Goal: Information Seeking & Learning: Learn about a topic

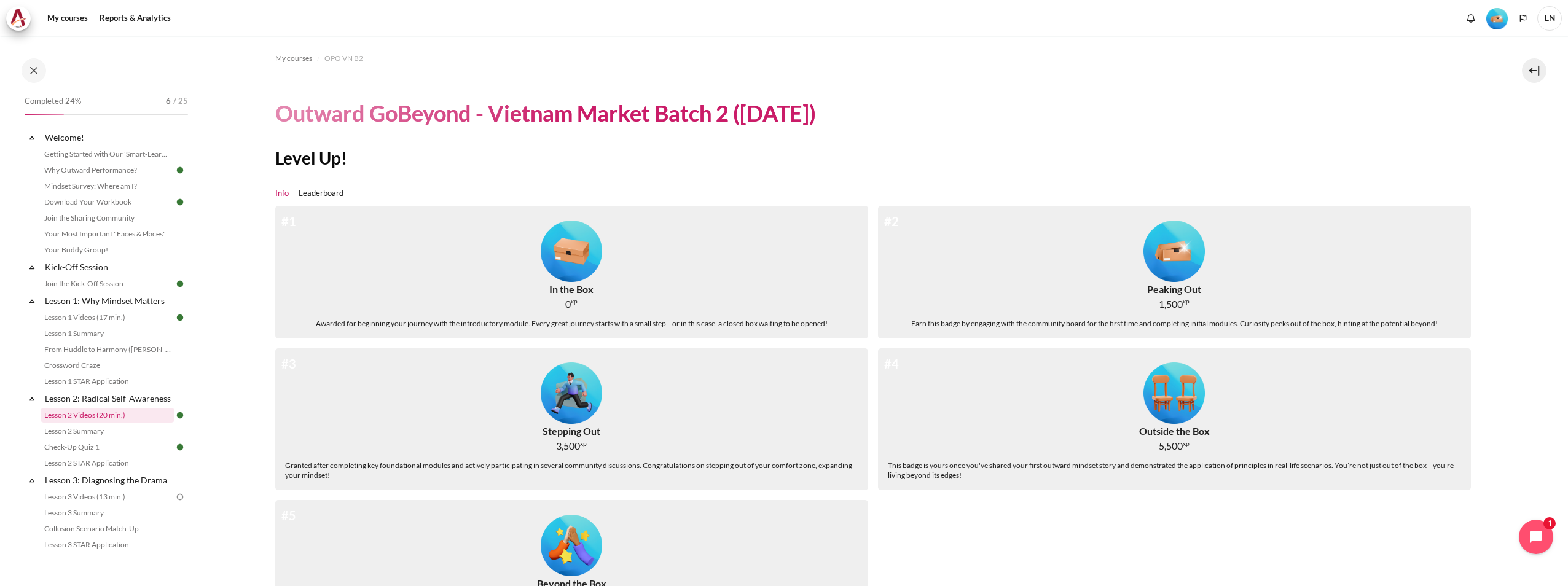
scroll to position [134, 0]
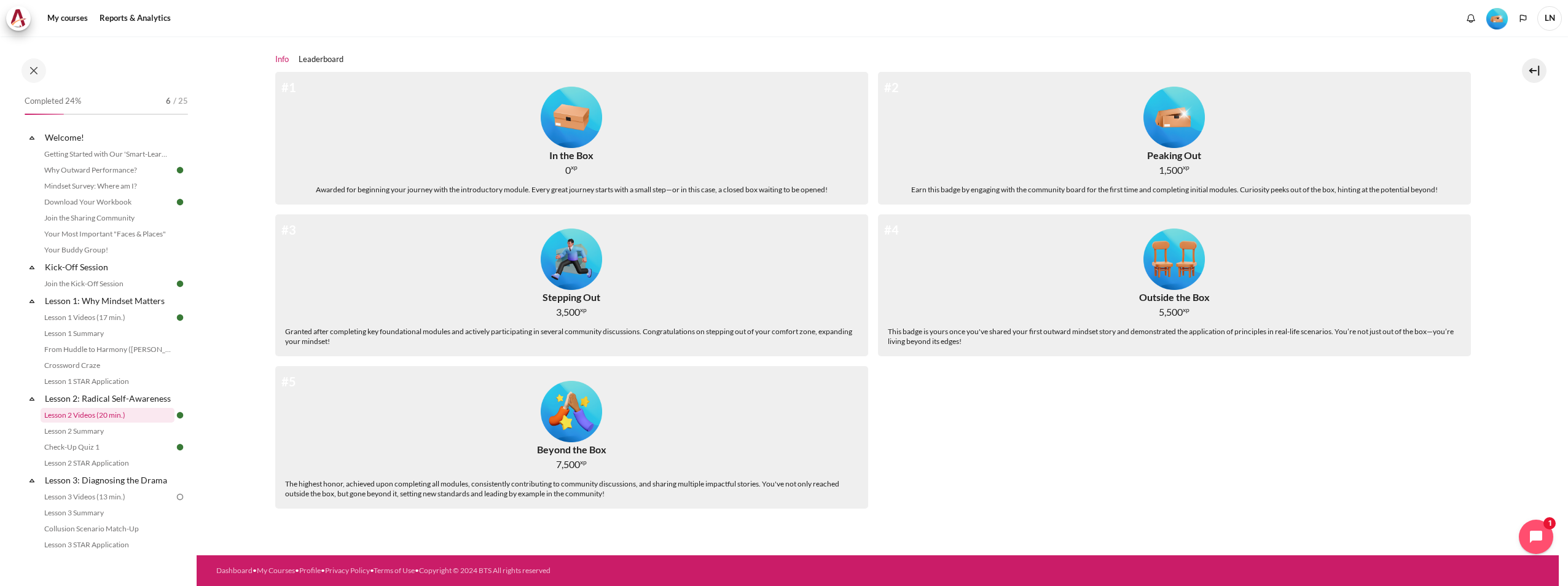
click at [126, 422] on link "Lesson 2 Videos (20 min.)" at bounding box center [108, 415] width 134 height 15
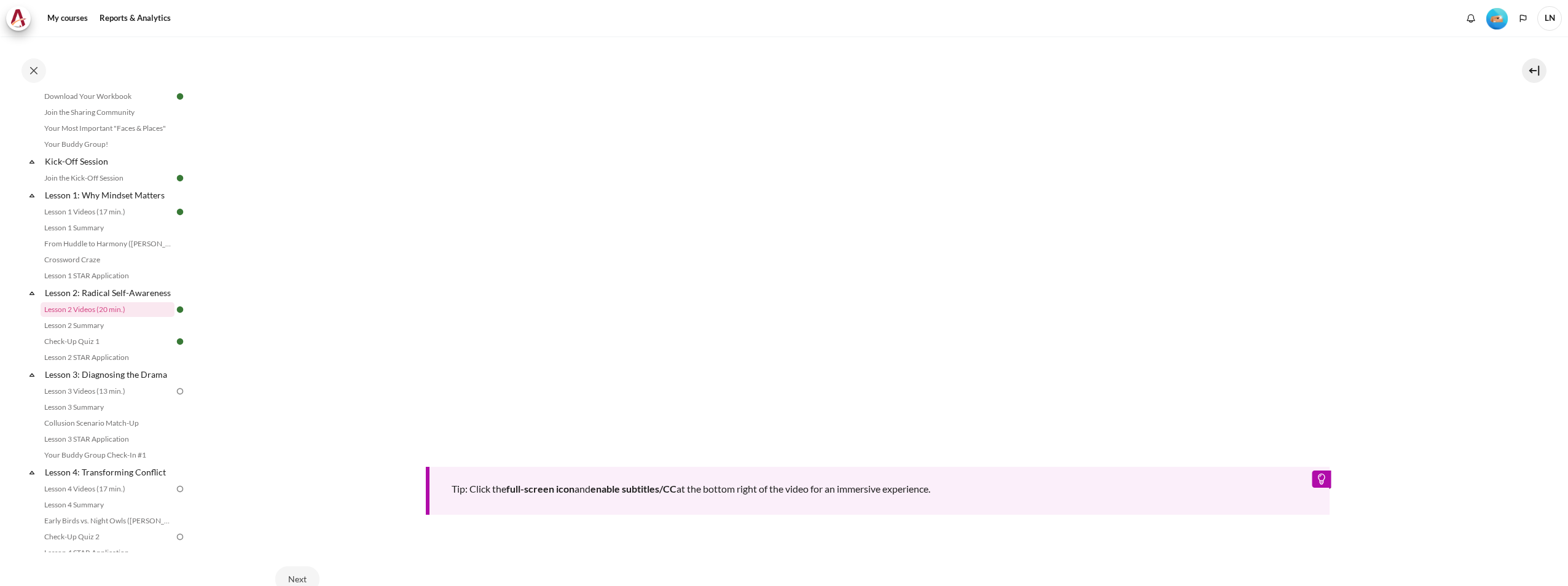
scroll to position [670, 0]
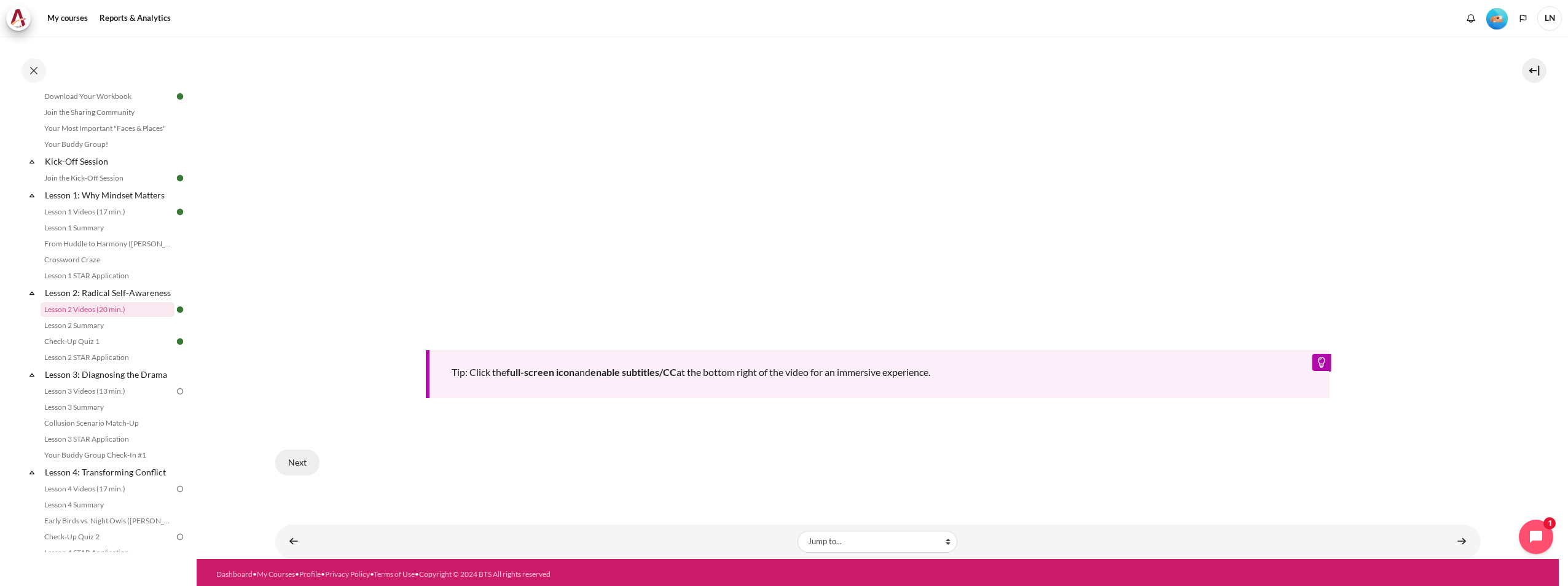
click at [307, 455] on button "Next" at bounding box center [298, 462] width 44 height 26
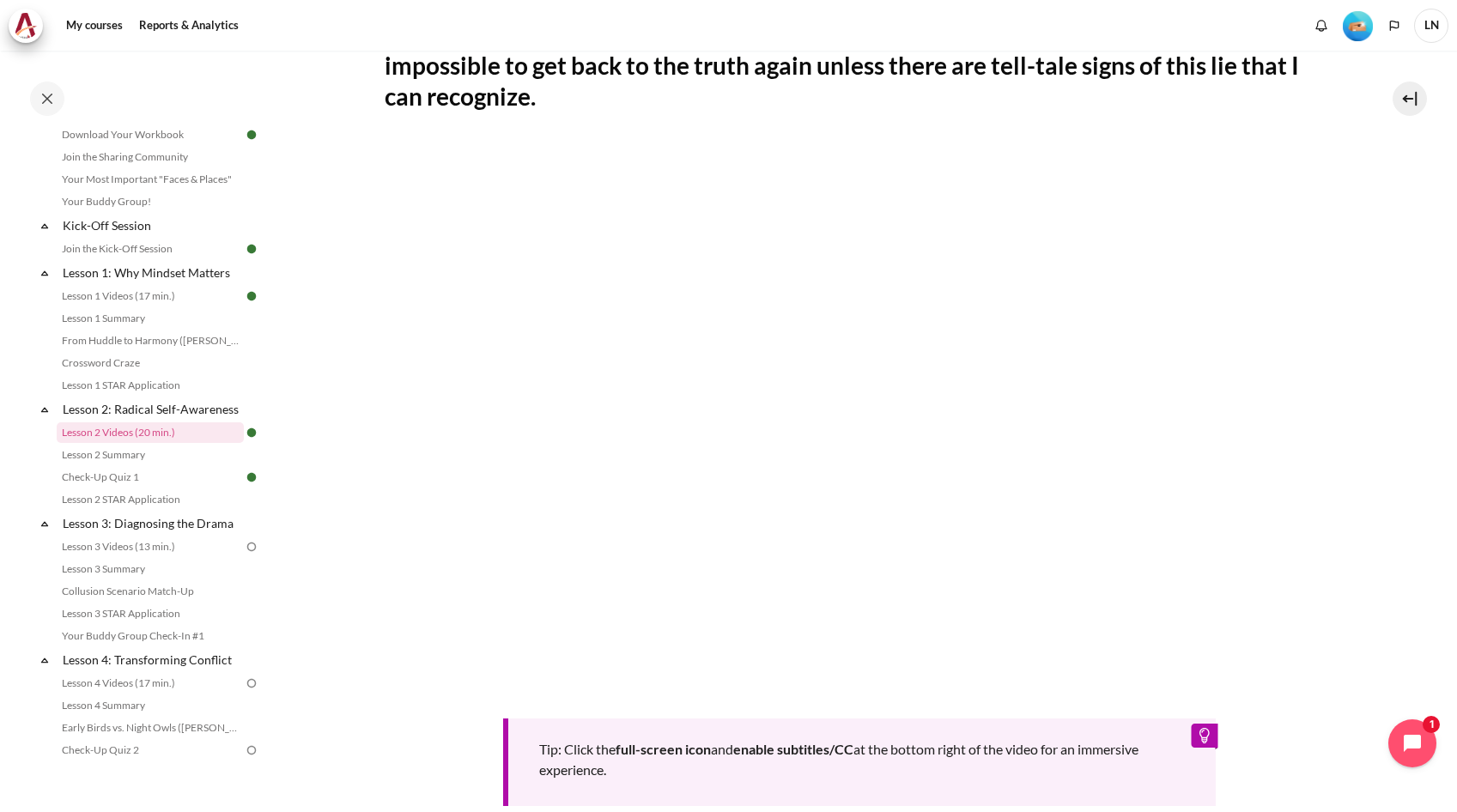
scroll to position [270, 0]
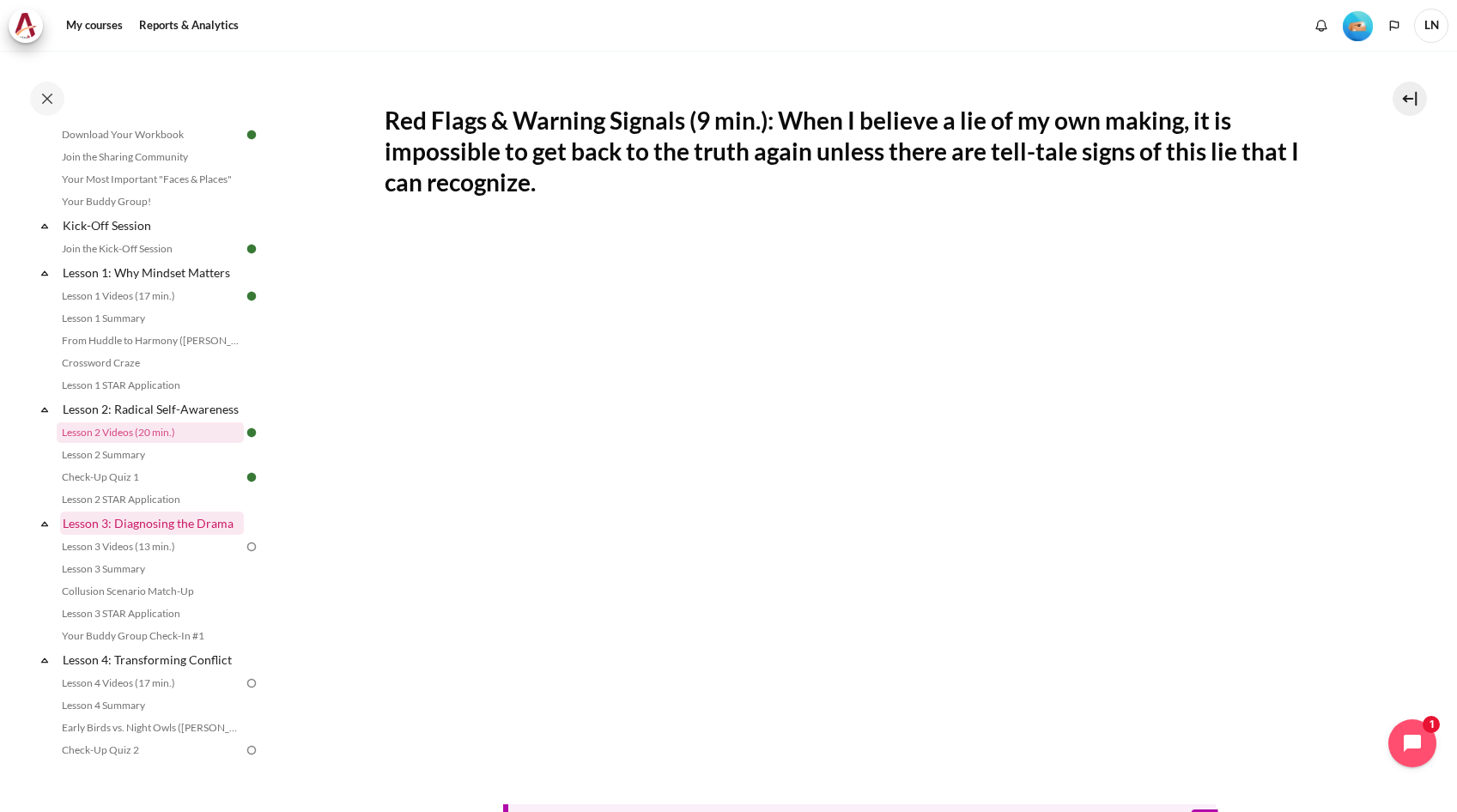
click at [158, 535] on link "Lesson 3: Diagnosing the Drama" at bounding box center [151, 523] width 184 height 23
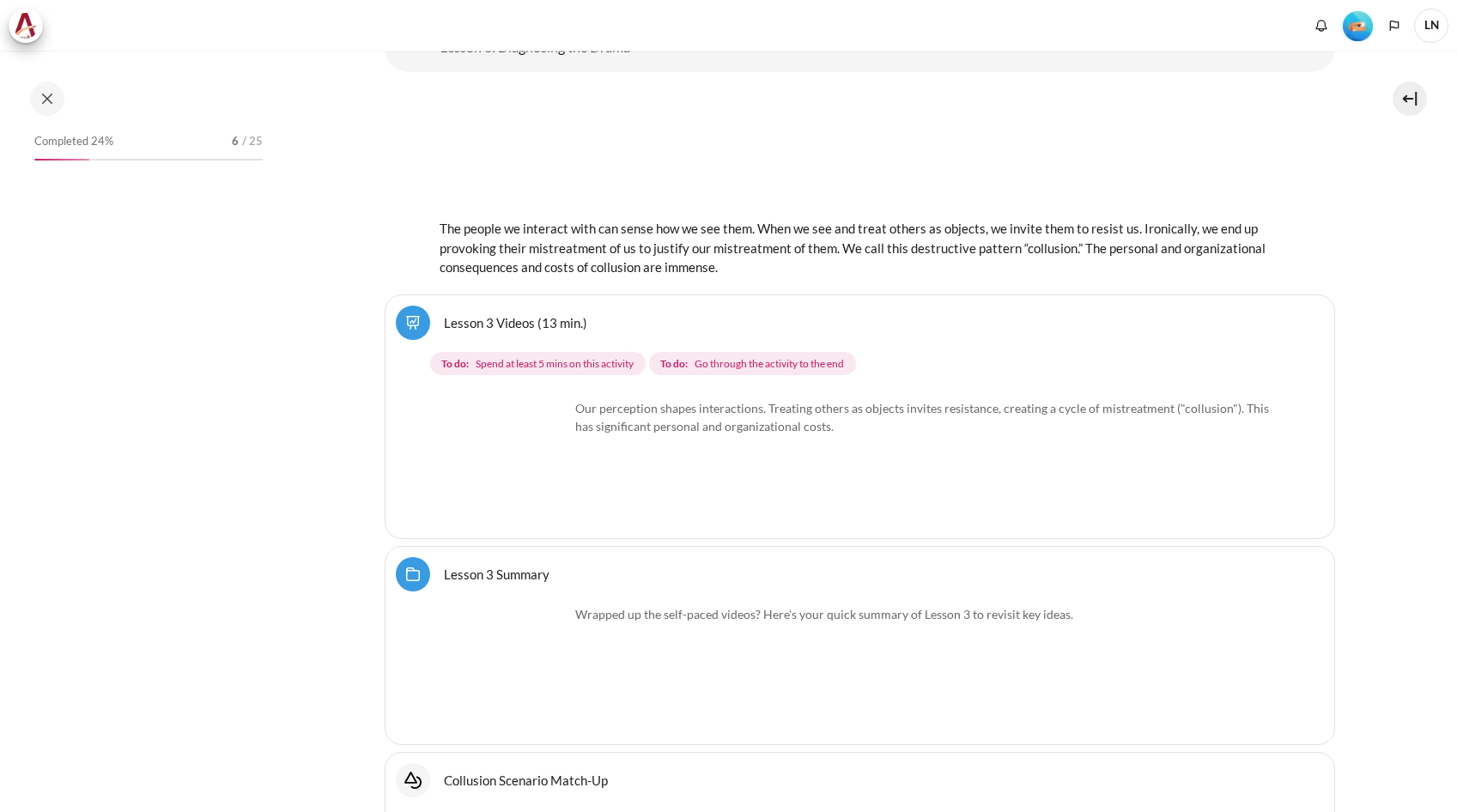
scroll to position [6048, 0]
click at [444, 314] on link "Lesson 3 Videos (13 min.)" at bounding box center [515, 321] width 143 height 16
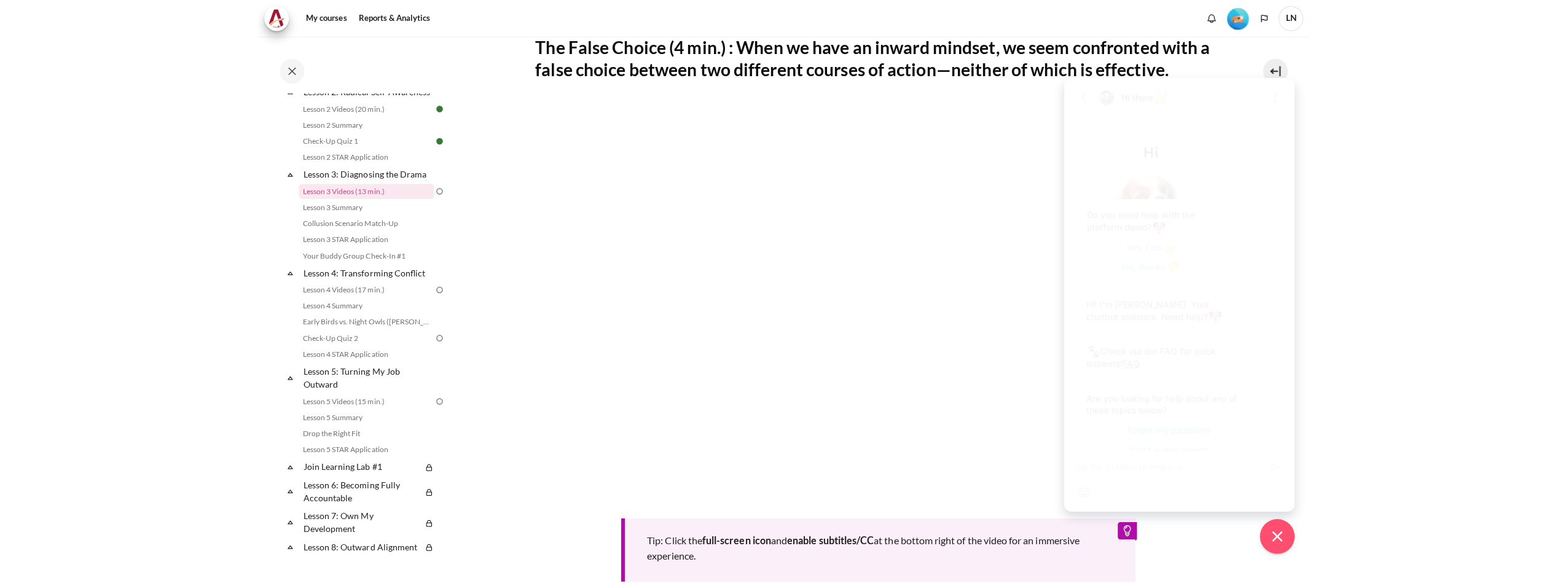
scroll to position [397, 0]
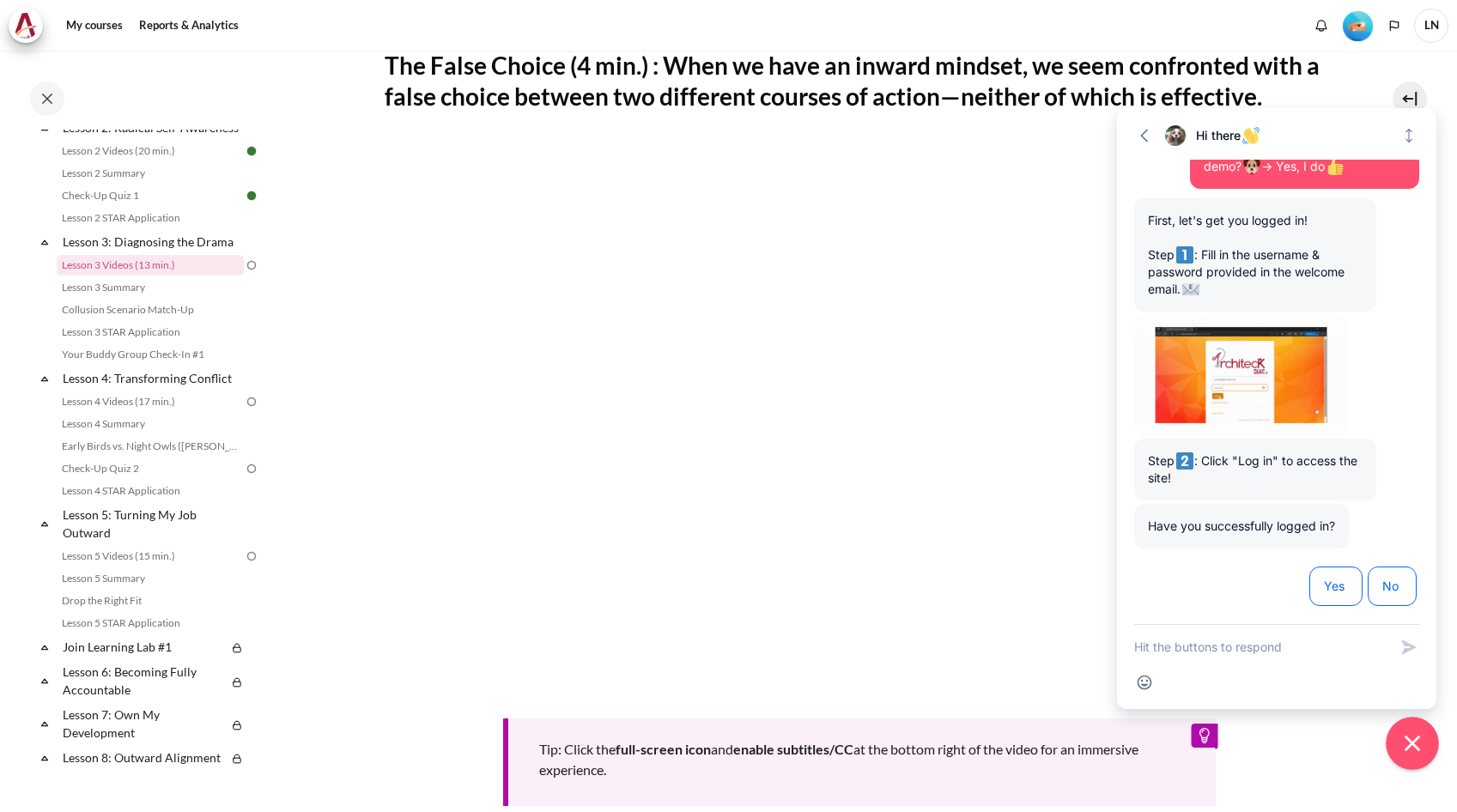
click at [1413, 750] on icon "Close chat widget" at bounding box center [1413, 744] width 26 height 26
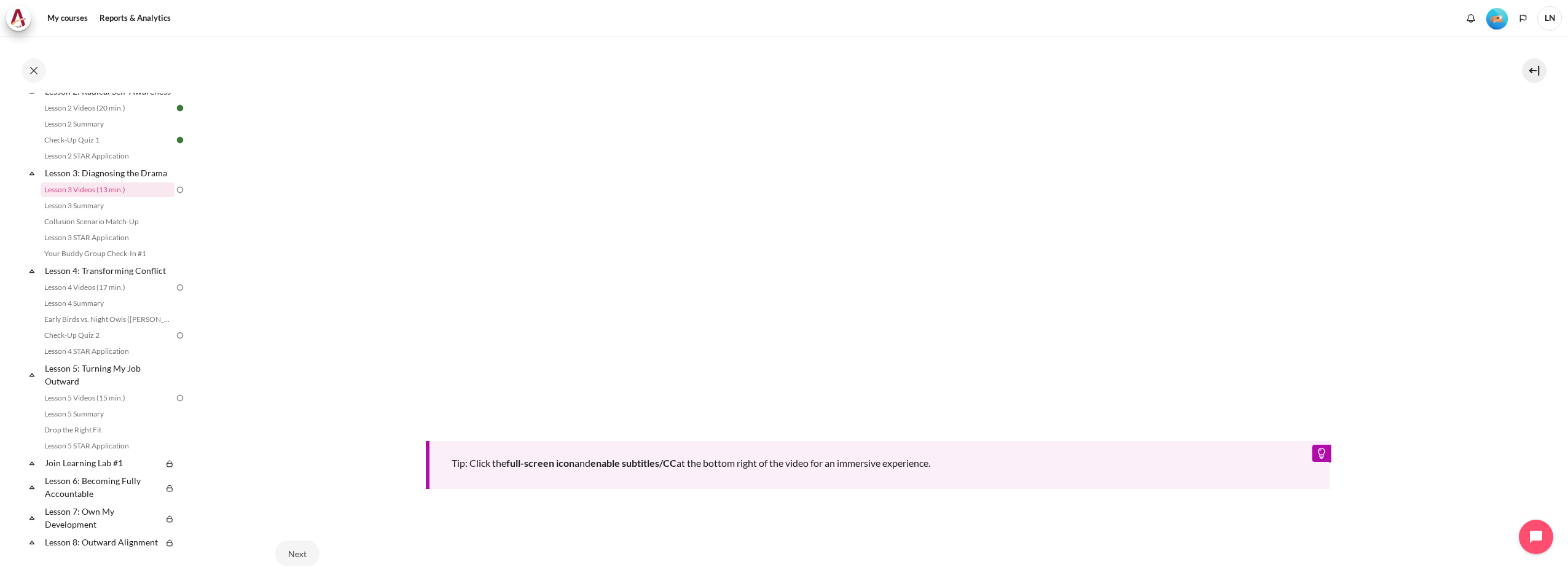
scroll to position [707, 0]
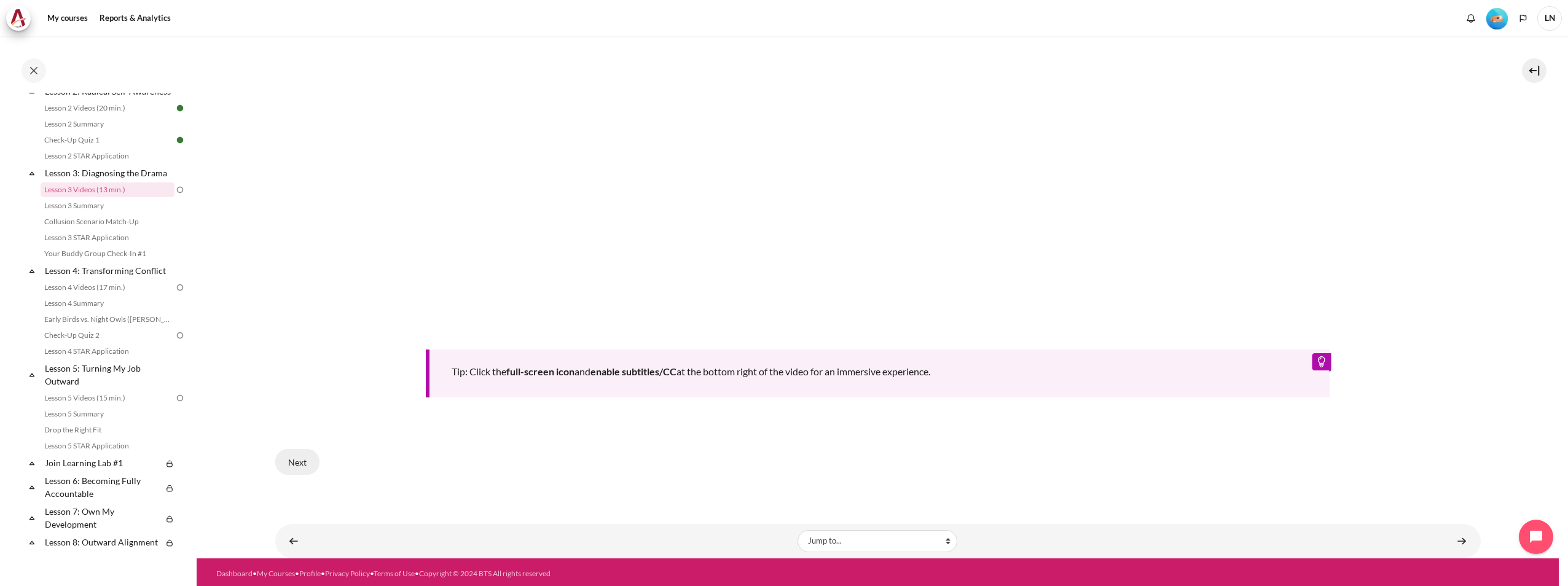
click at [292, 454] on button "Next" at bounding box center [298, 462] width 44 height 26
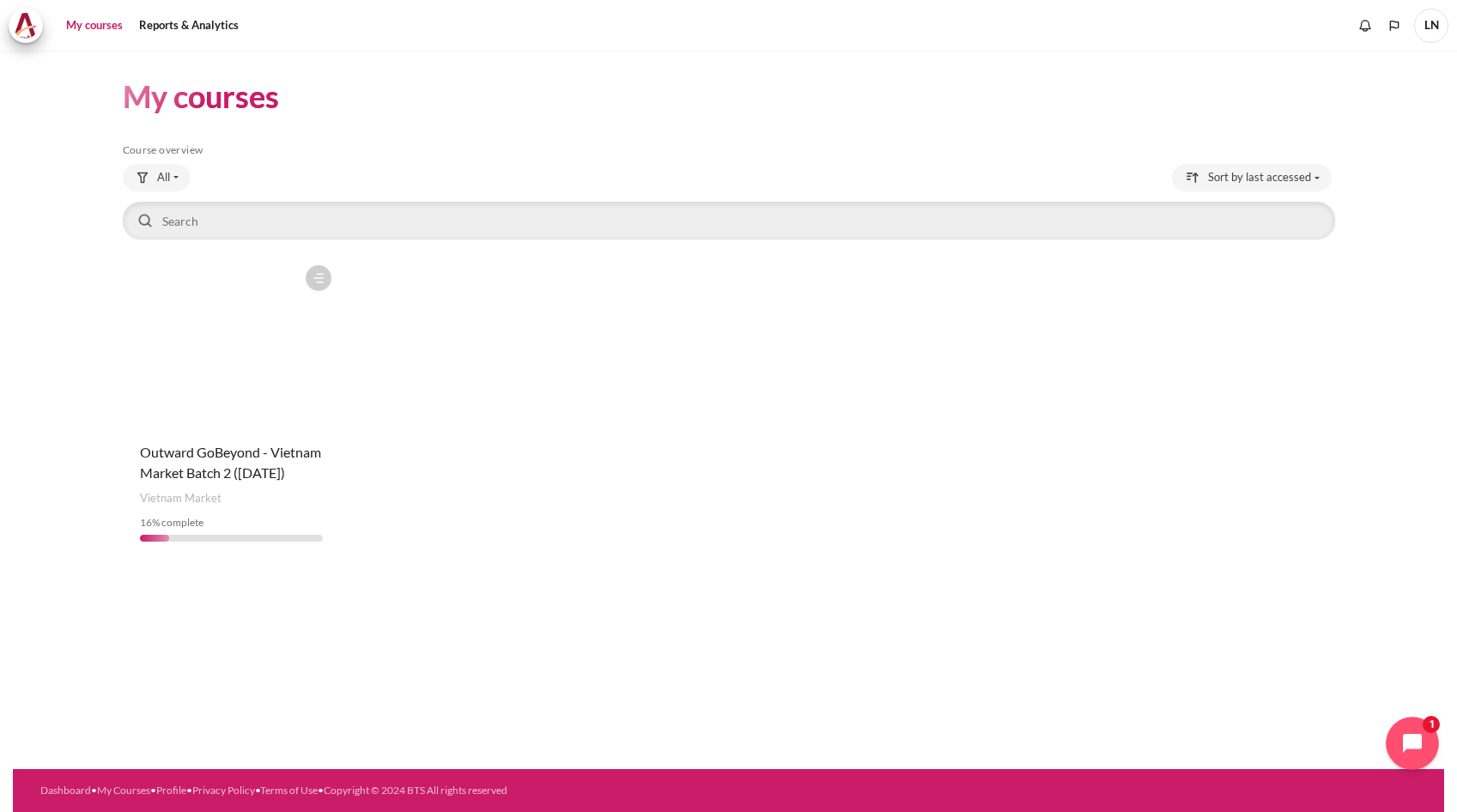
click at [1424, 751] on icon "Open chat widget" at bounding box center [1422, 744] width 26 height 26
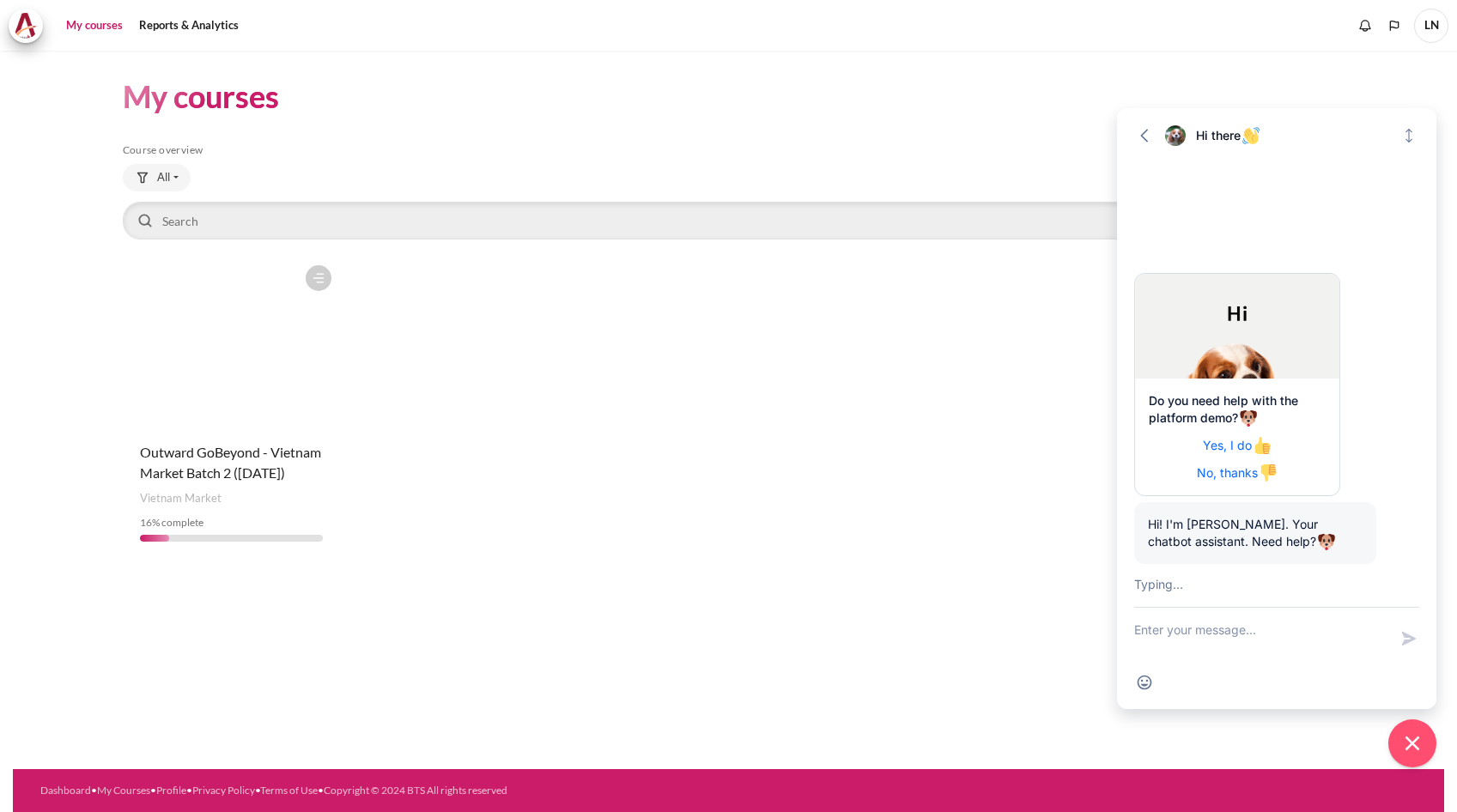
scroll to position [80, 0]
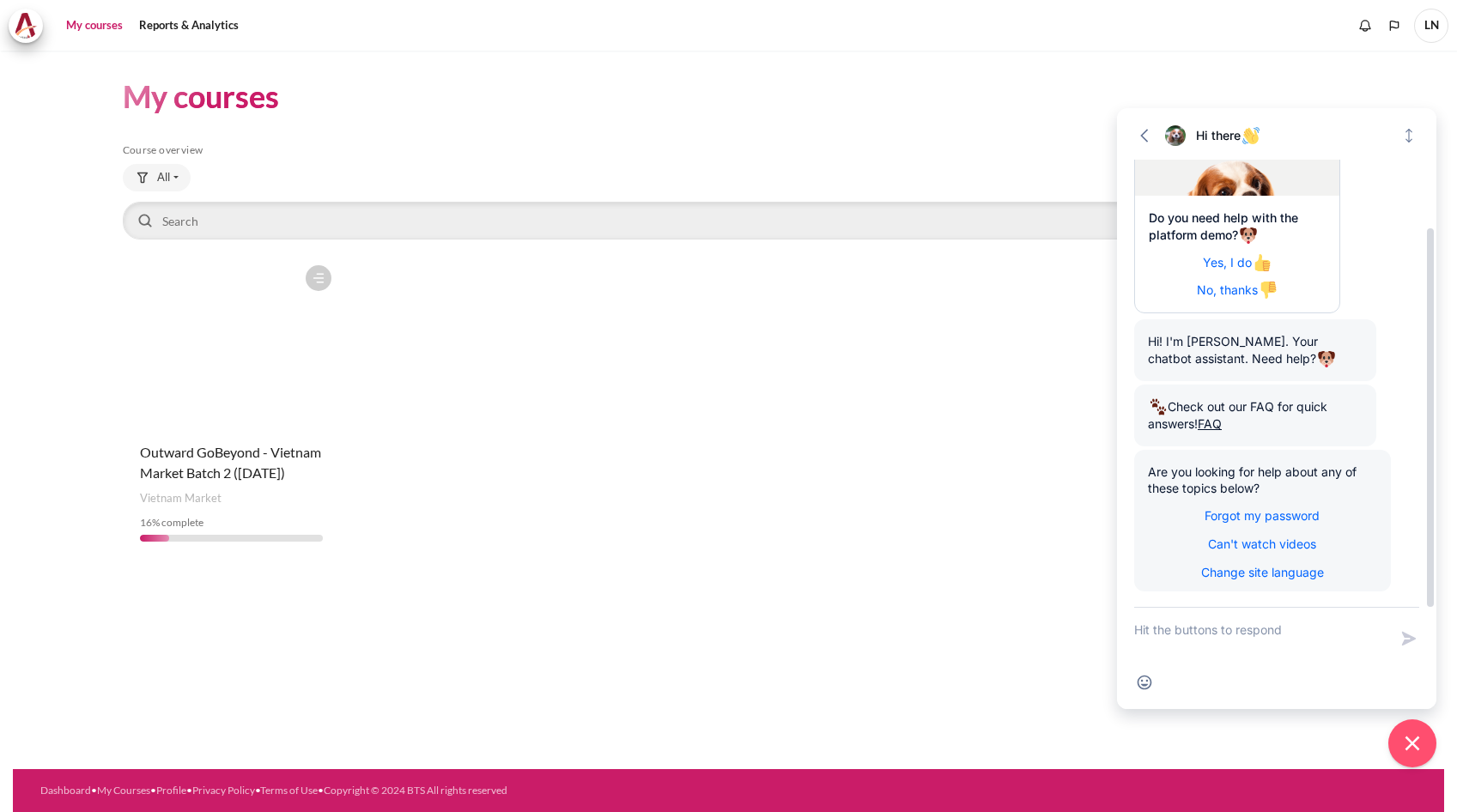
click at [1226, 259] on span "Yes, I do" at bounding box center [1237, 263] width 69 height 15
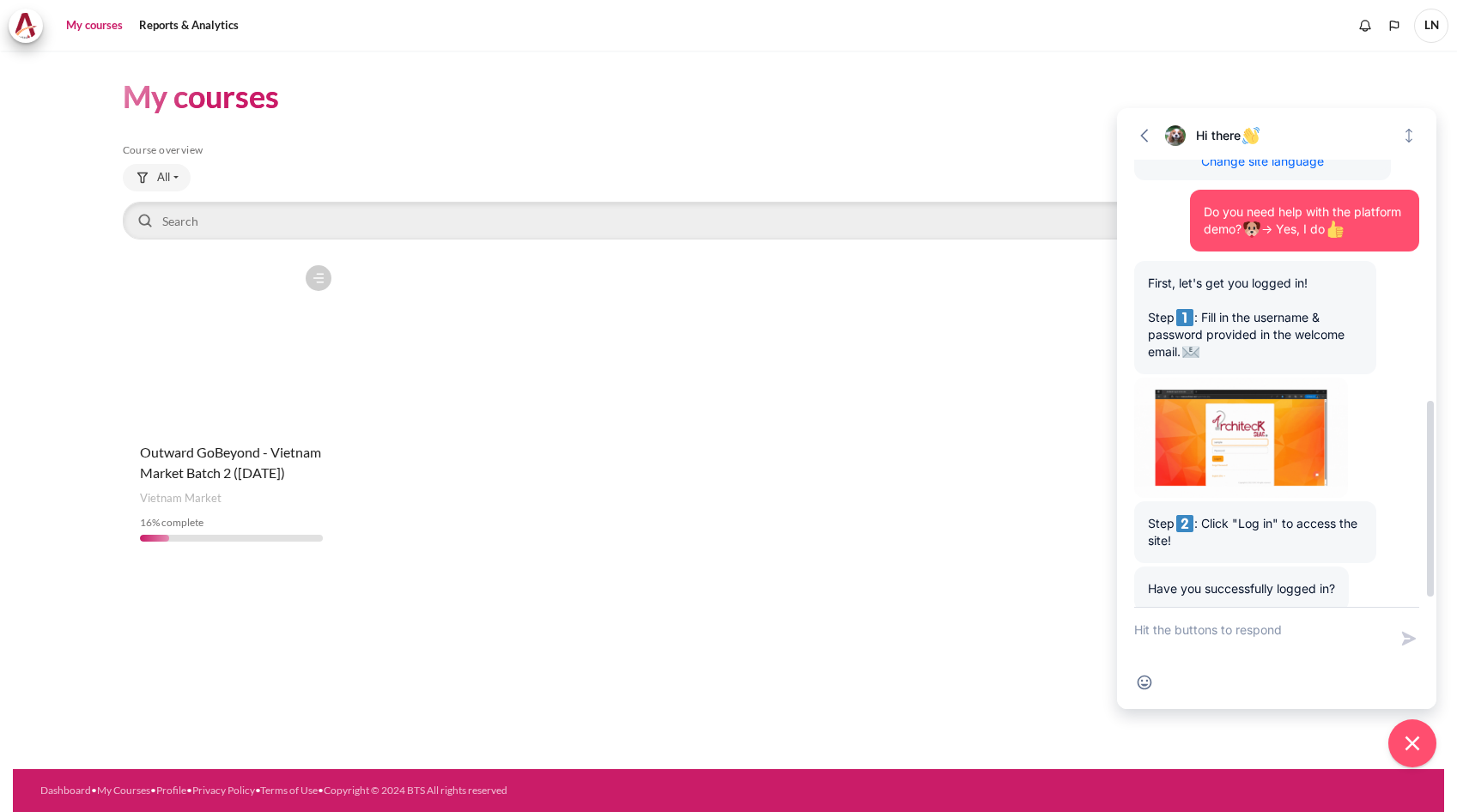
scroll to position [572, 0]
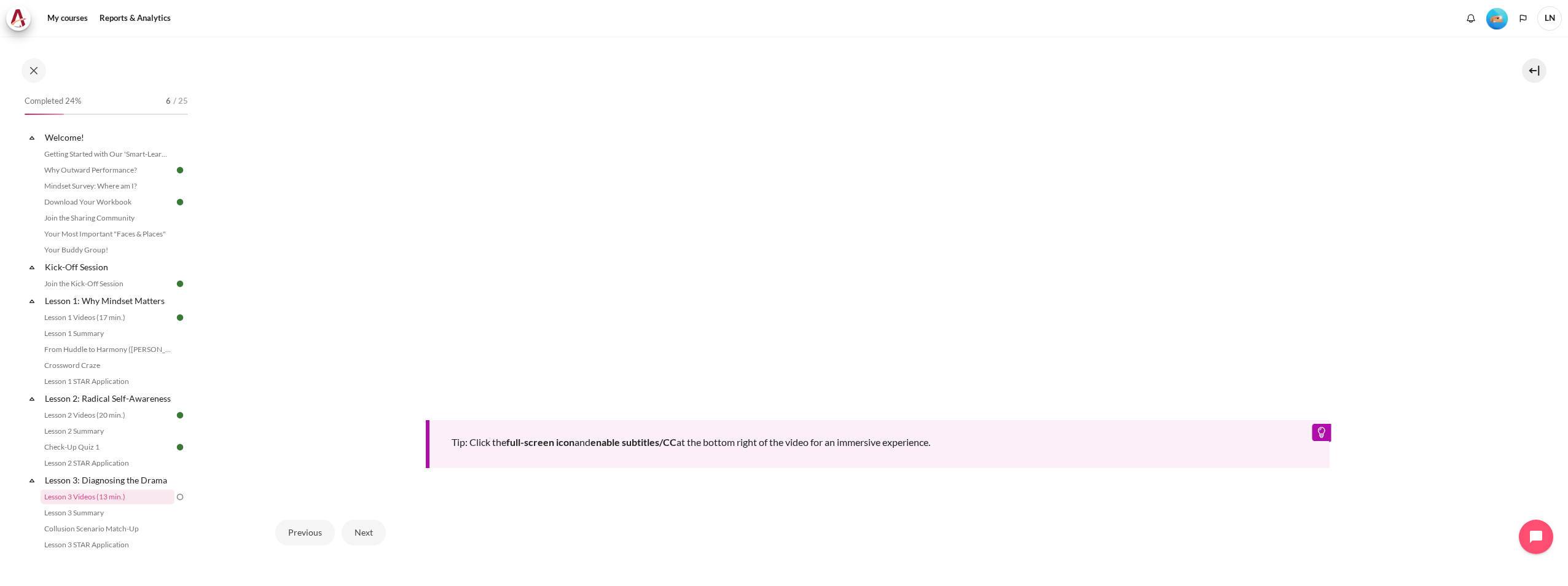
scroll to position [676, 0]
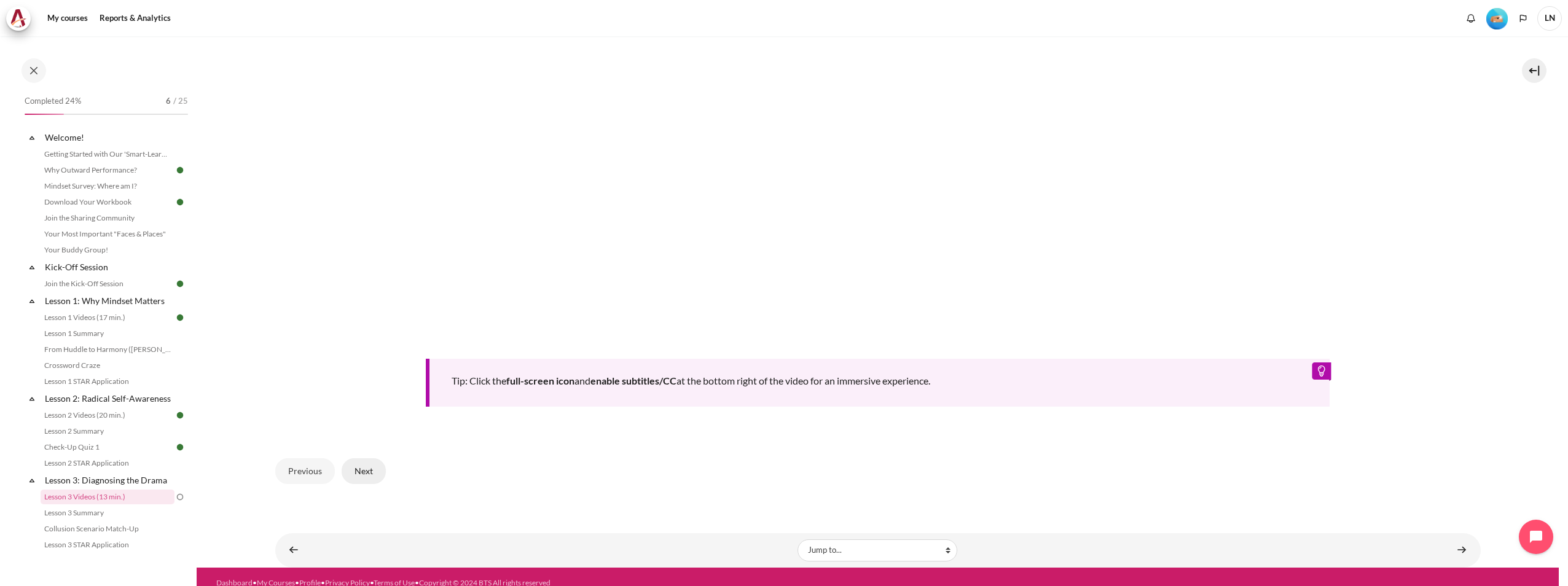
click at [380, 474] on button "Next" at bounding box center [364, 471] width 44 height 26
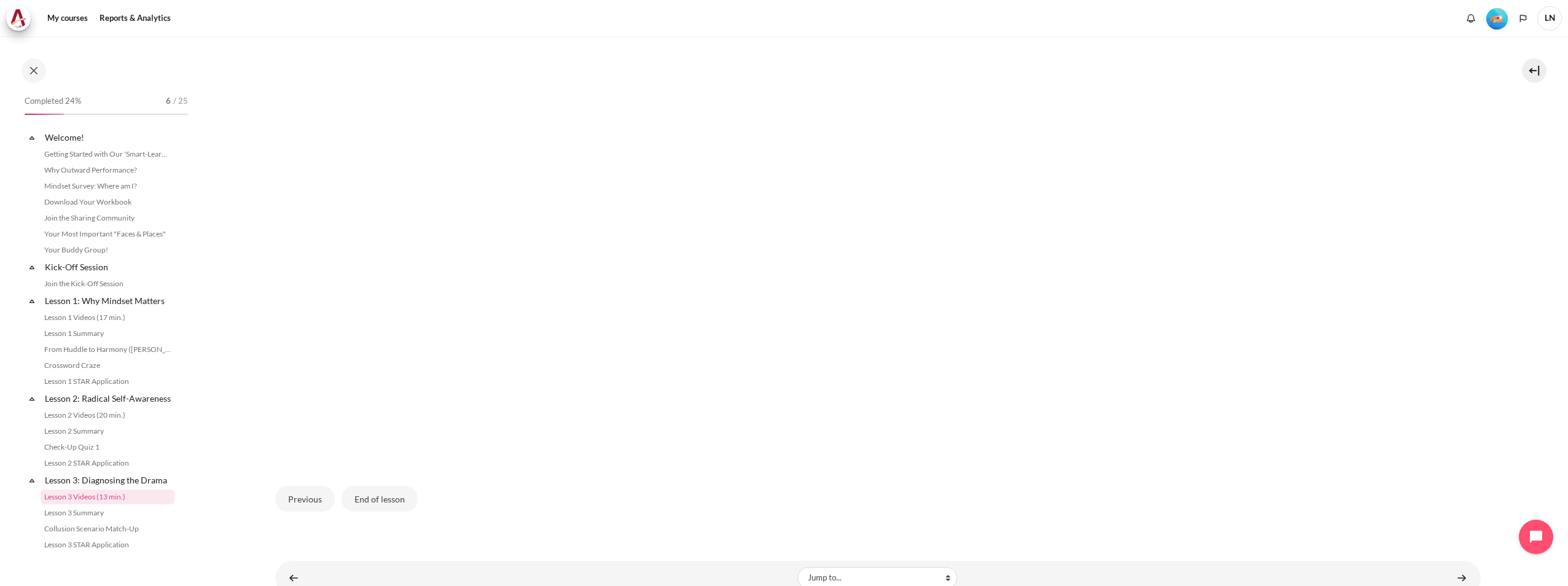
scroll to position [187, 0]
click at [383, 498] on button "End of lesson" at bounding box center [380, 498] width 76 height 26
